Goal: Task Accomplishment & Management: Manage account settings

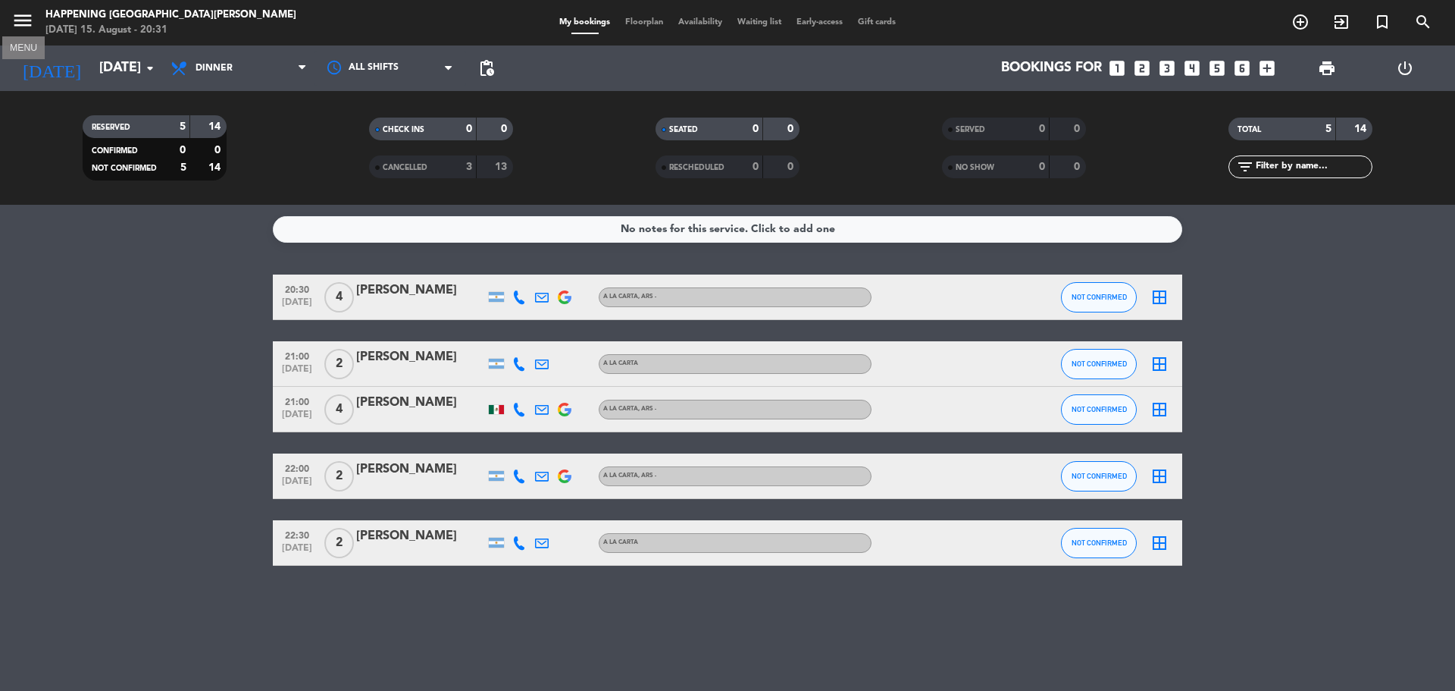
click at [14, 22] on icon "menu" at bounding box center [22, 20] width 23 height 23
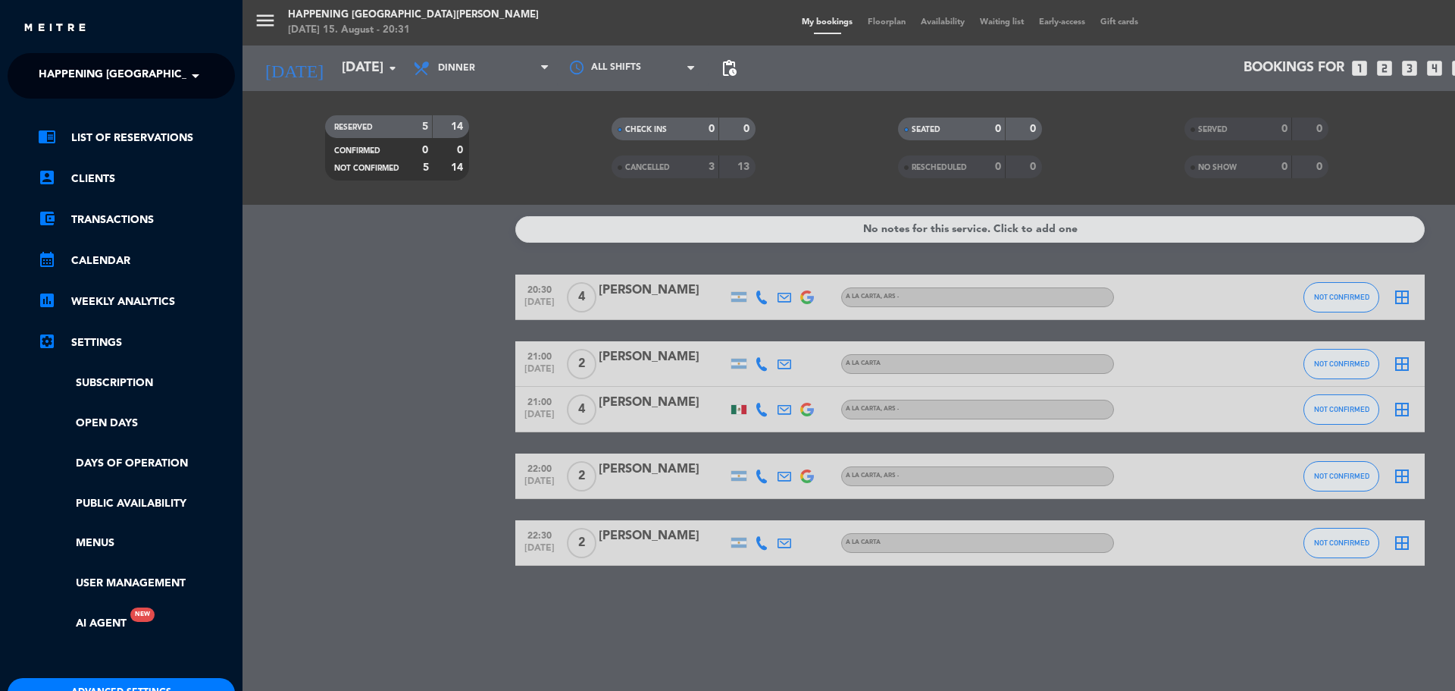
scroll to position [89, 0]
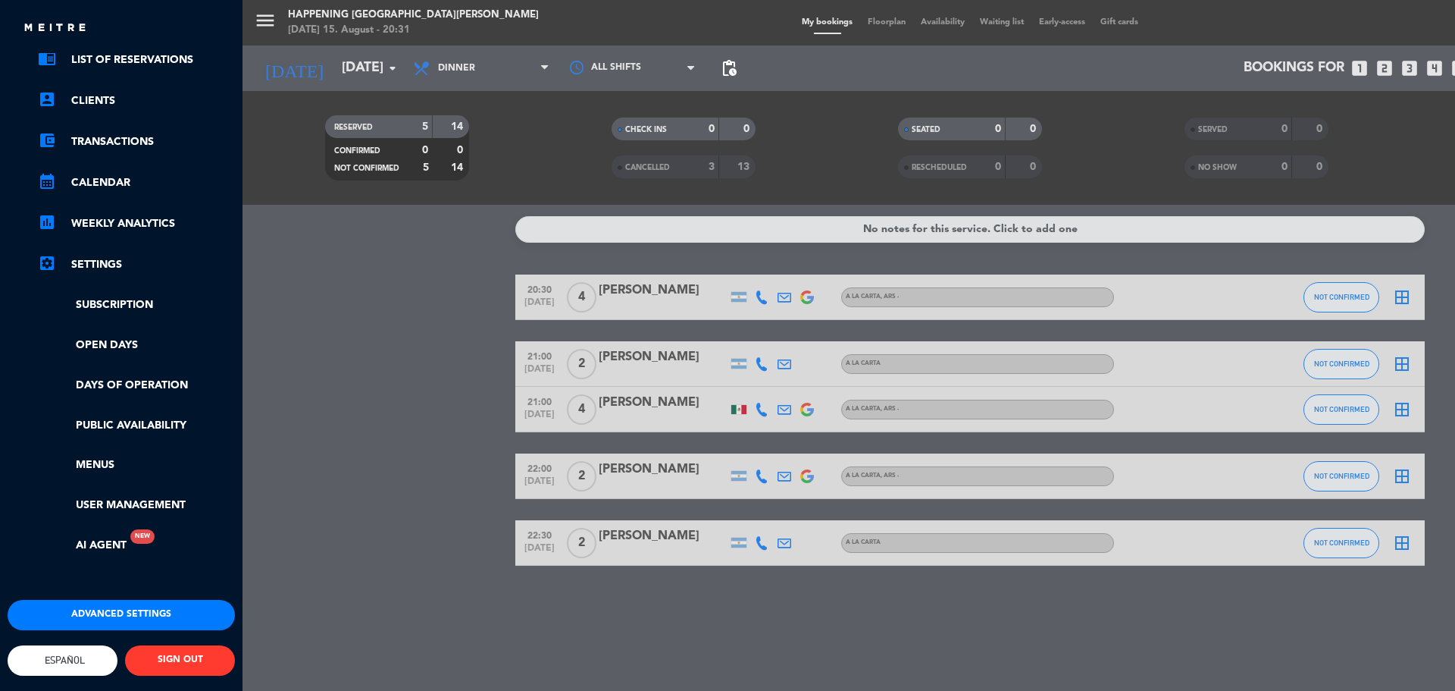
click at [75, 654] on span "Español" at bounding box center [63, 659] width 44 height 11
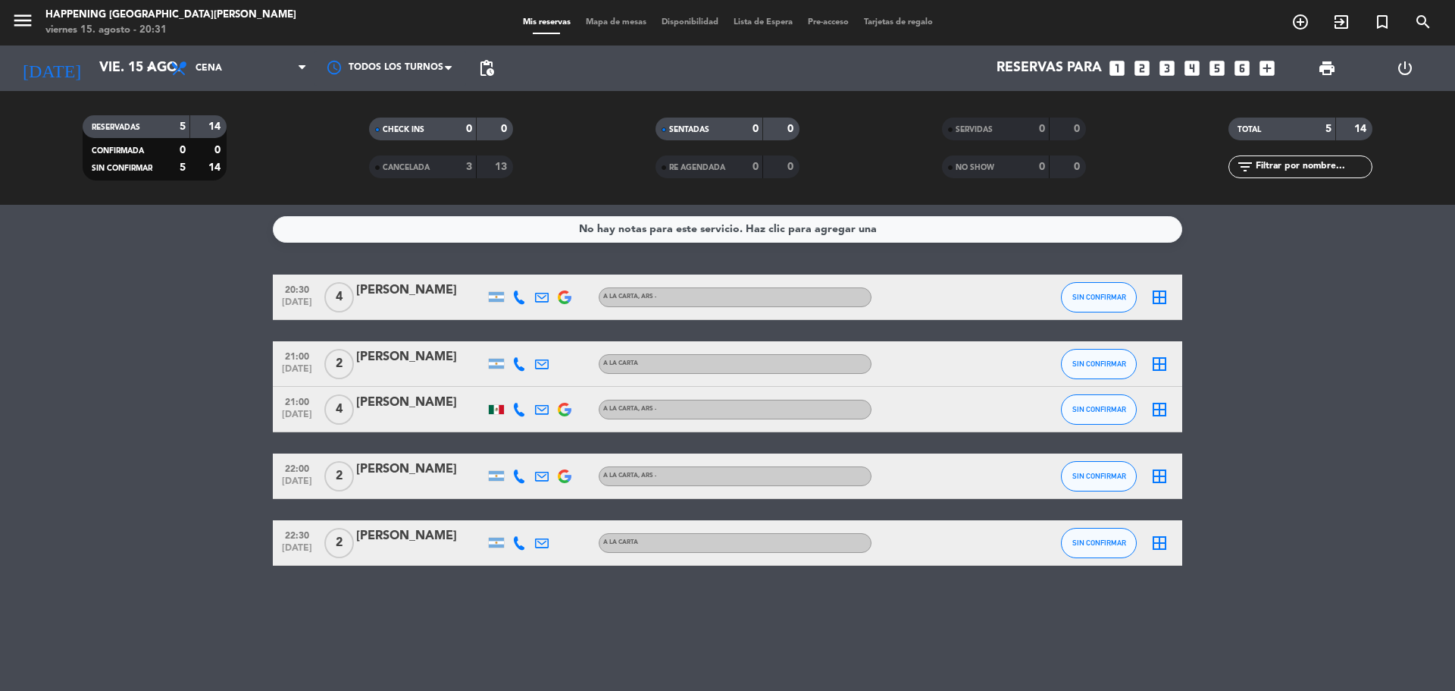
click at [70, 603] on div "close × Happening Puerto [PERSON_NAME] × chrome_reader_mode Listado de Reservas…" at bounding box center [727, 345] width 1455 height 691
click at [108, 72] on input "vie. 15 ago." at bounding box center [180, 68] width 176 height 30
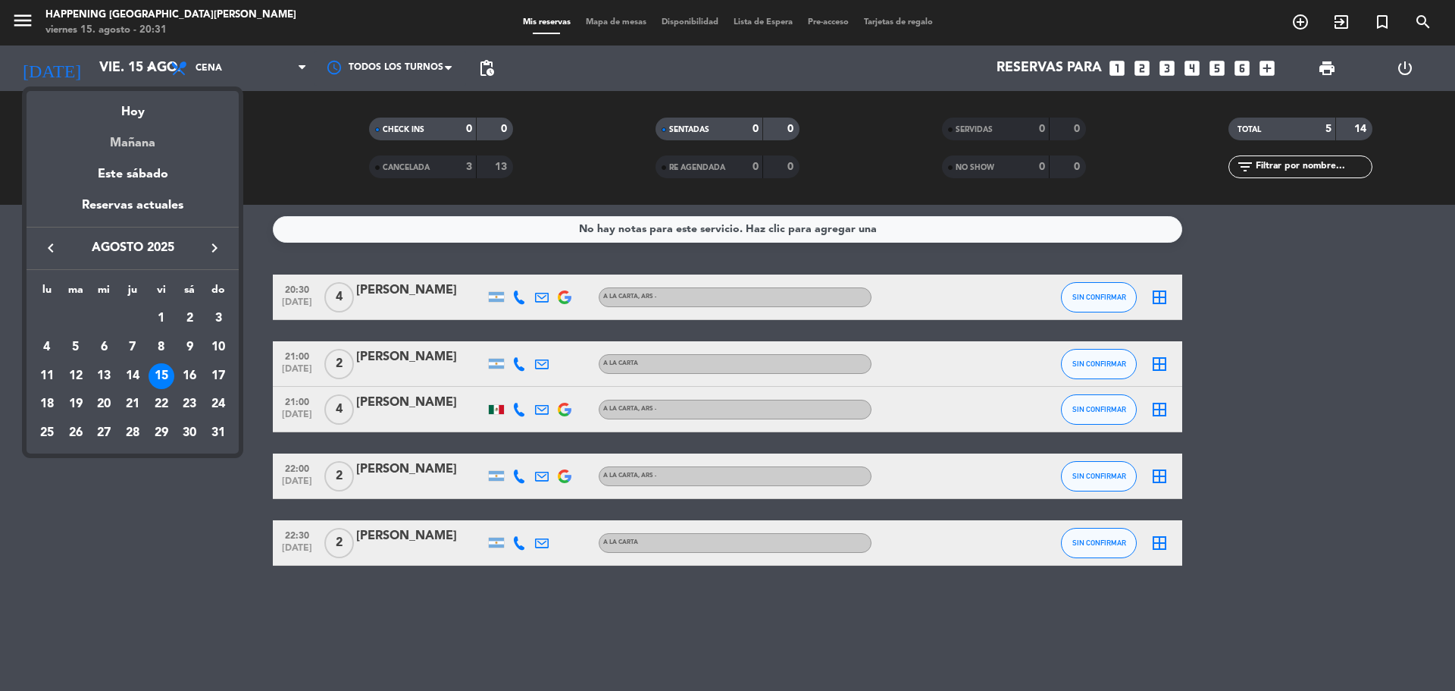
click at [130, 139] on div "Mañana" at bounding box center [133, 137] width 212 height 31
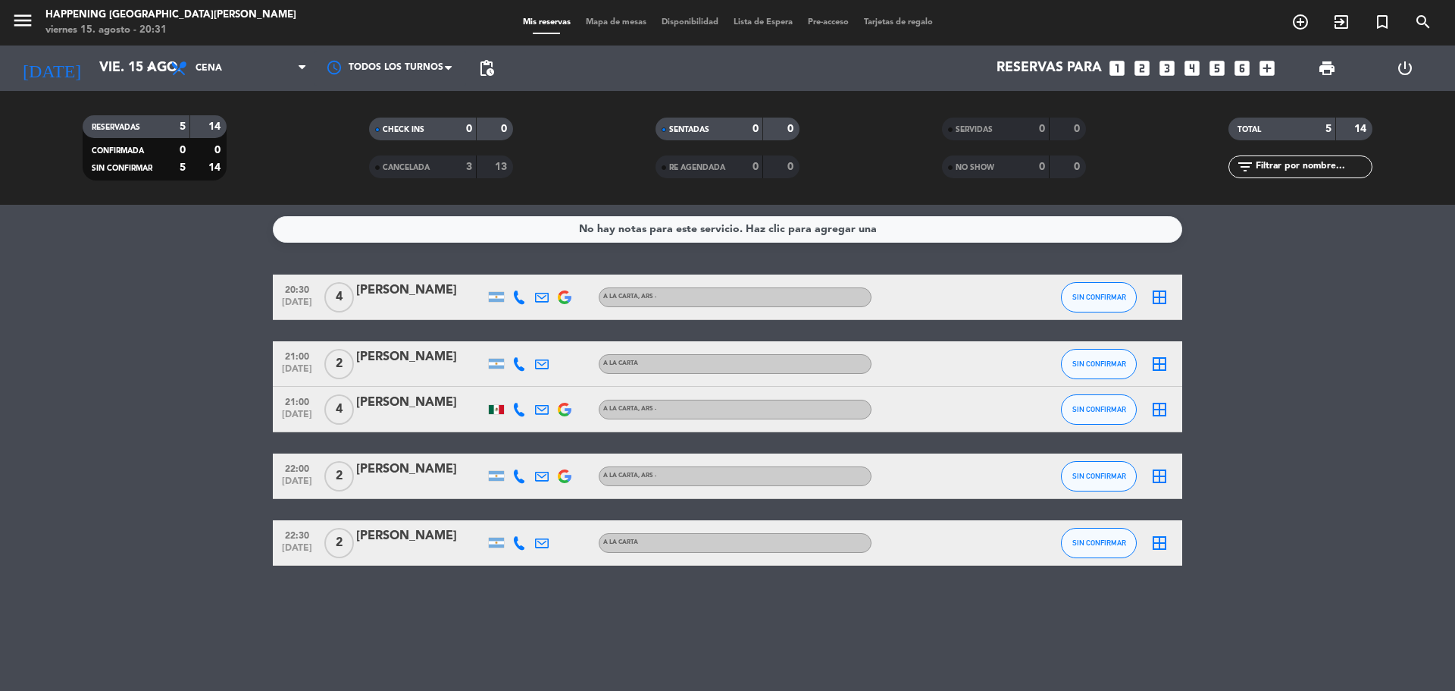
type input "sáb. 16 ago."
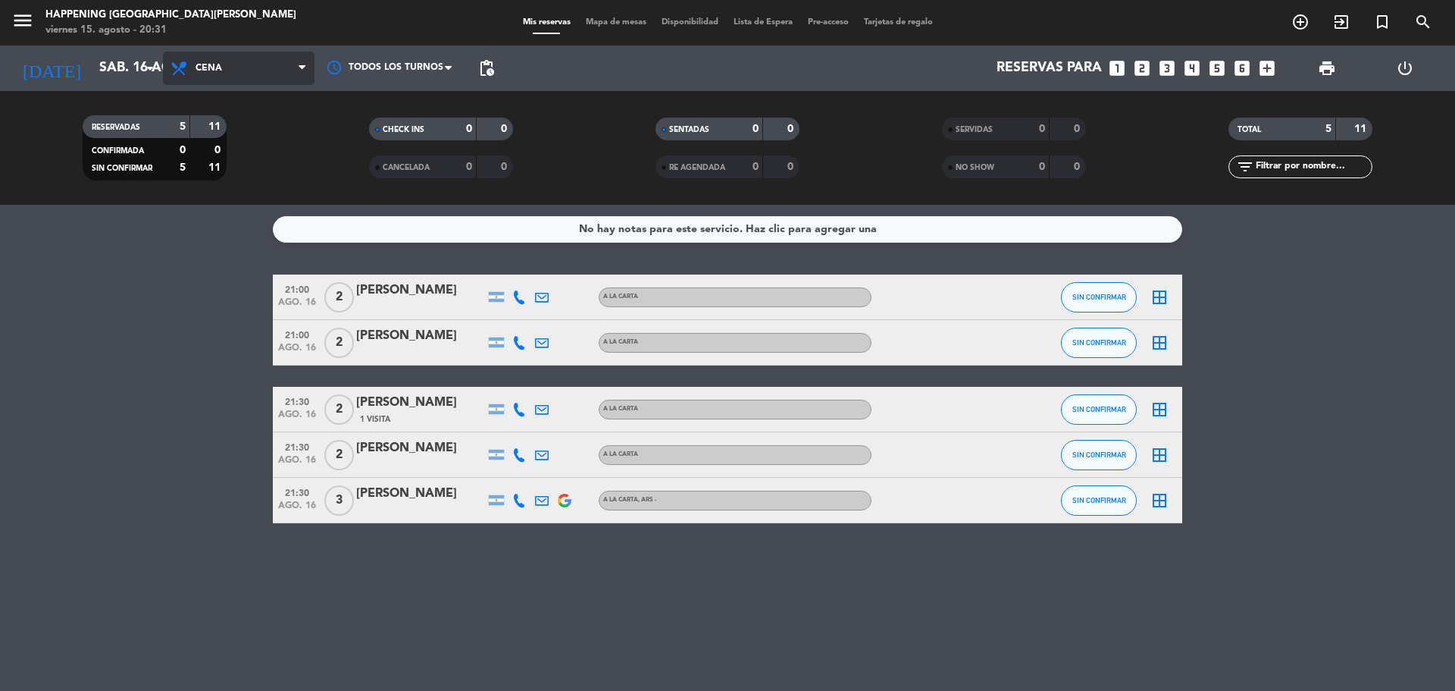
click at [235, 67] on span "Cena" at bounding box center [239, 68] width 152 height 33
click at [235, 146] on div "menu Happening Puerto [PERSON_NAME] [DATE] 15. agosto - 20:31 Mis reservas Mapa…" at bounding box center [727, 102] width 1455 height 205
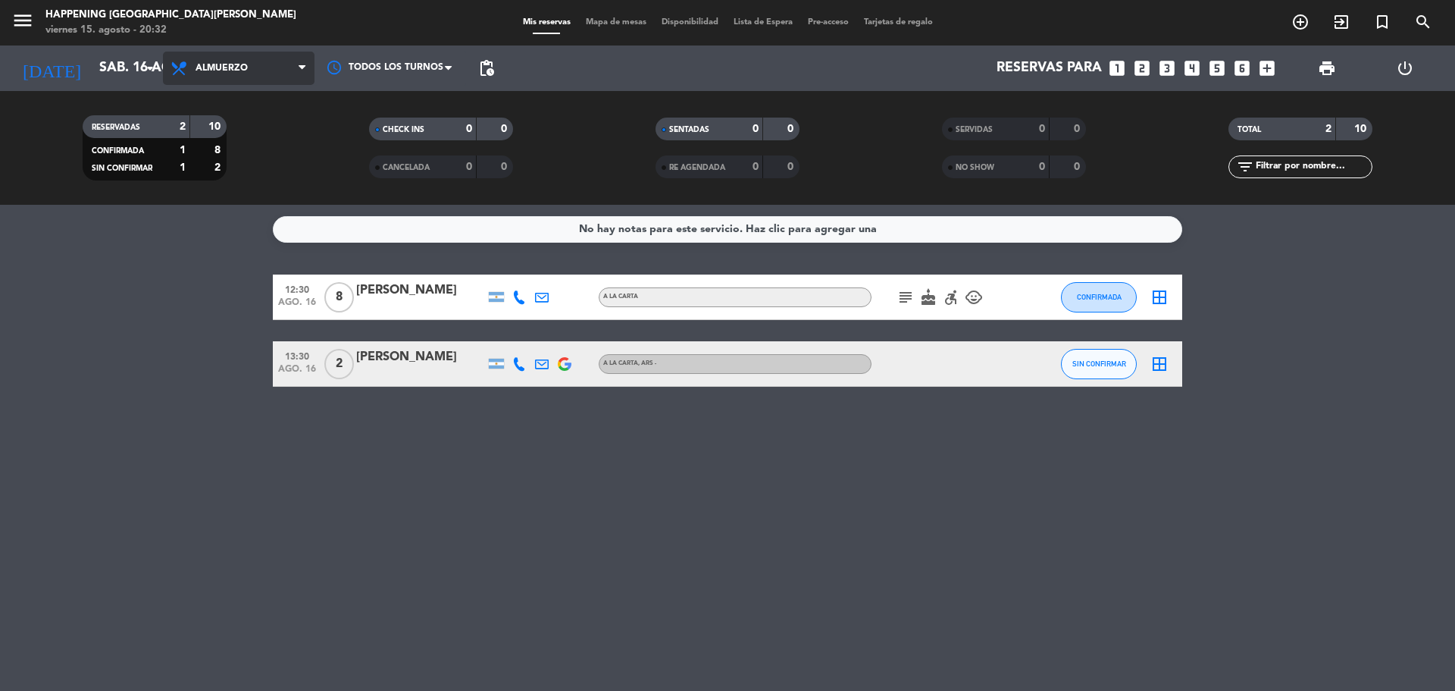
click at [243, 58] on span "Almuerzo" at bounding box center [239, 68] width 152 height 33
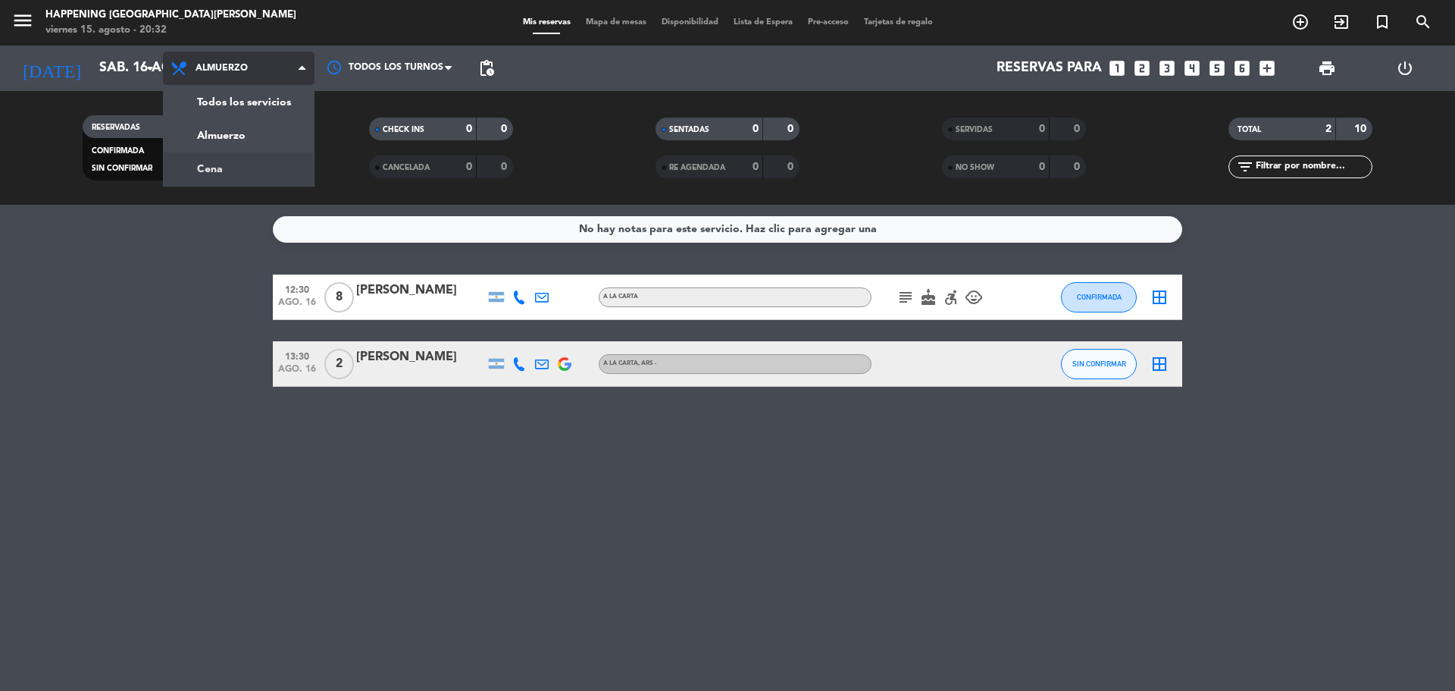
click at [239, 165] on div "menu Happening Puerto [PERSON_NAME] [DATE] 15. agosto - 20:32 Mis reservas Mapa…" at bounding box center [727, 102] width 1455 height 205
